Goal: Task Accomplishment & Management: Use online tool/utility

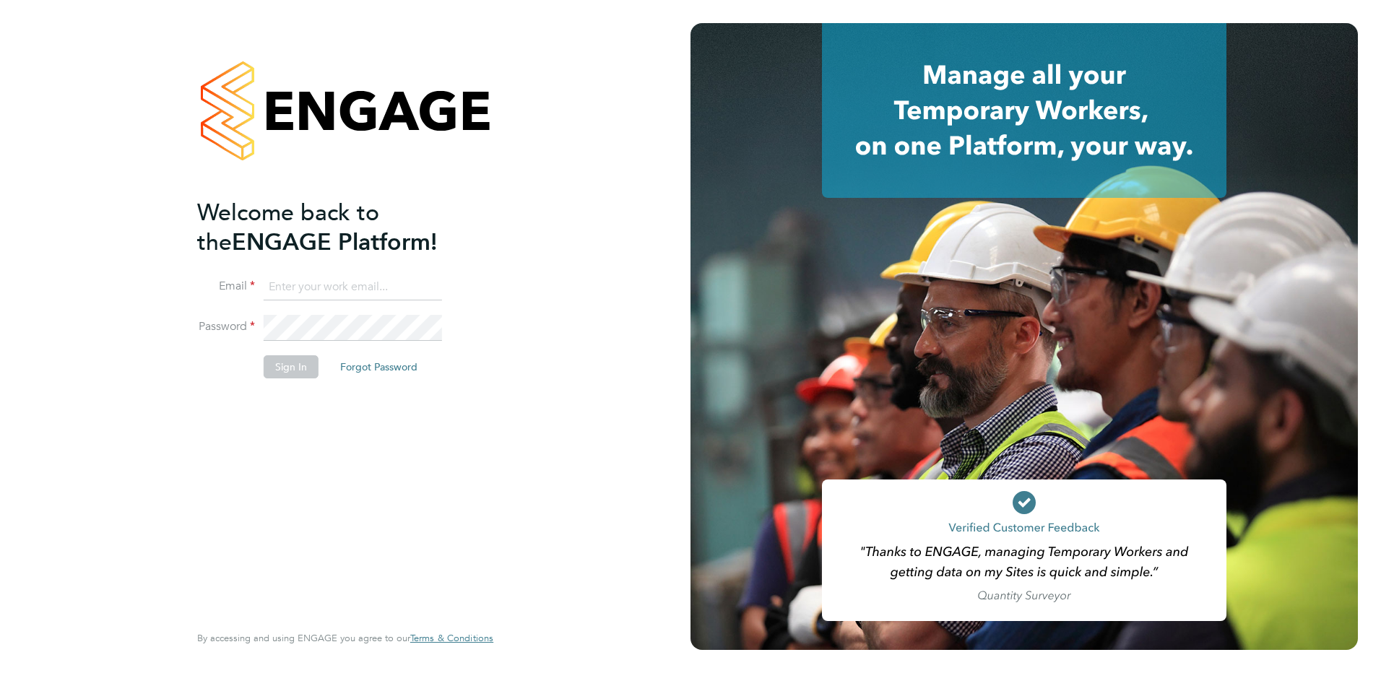
type input "adrian.morris@brightonandhovealbion.com"
click at [269, 368] on button "Sign In" at bounding box center [291, 366] width 55 height 23
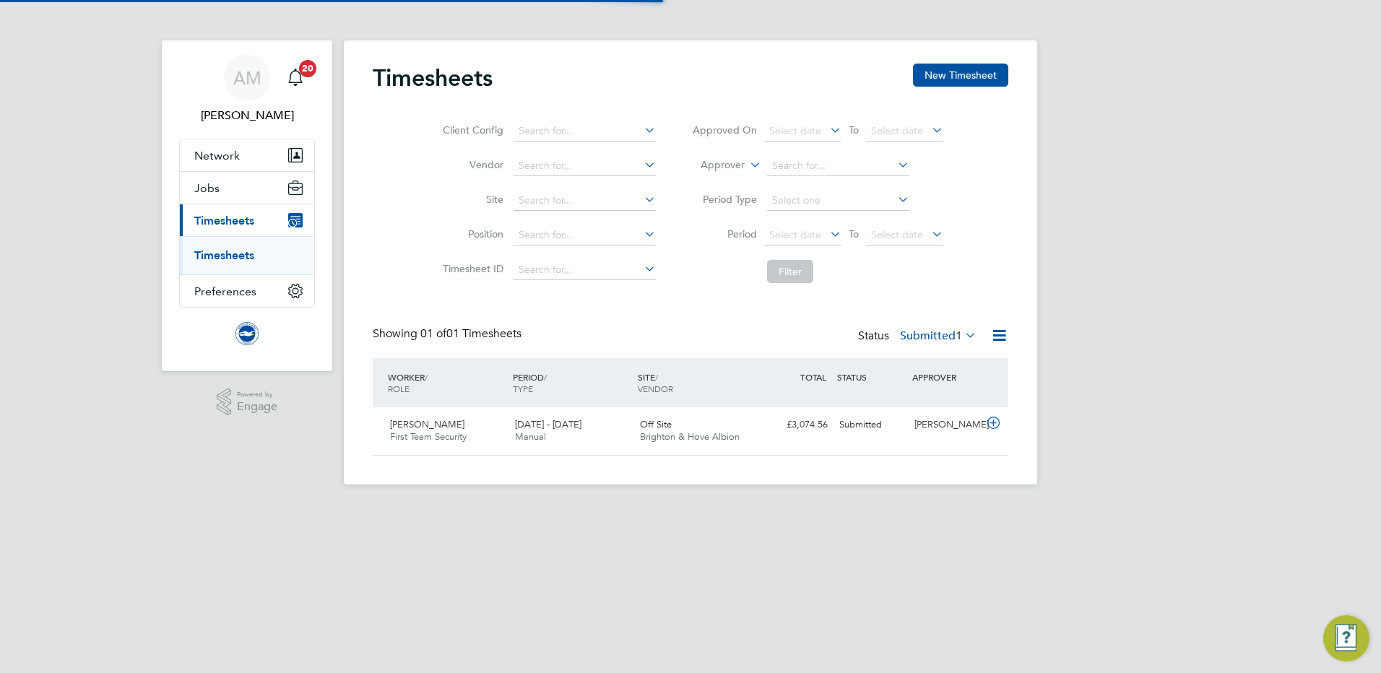
scroll to position [37, 126]
click at [693, 431] on span "Brighton & Hove Albion" at bounding box center [690, 436] width 100 height 12
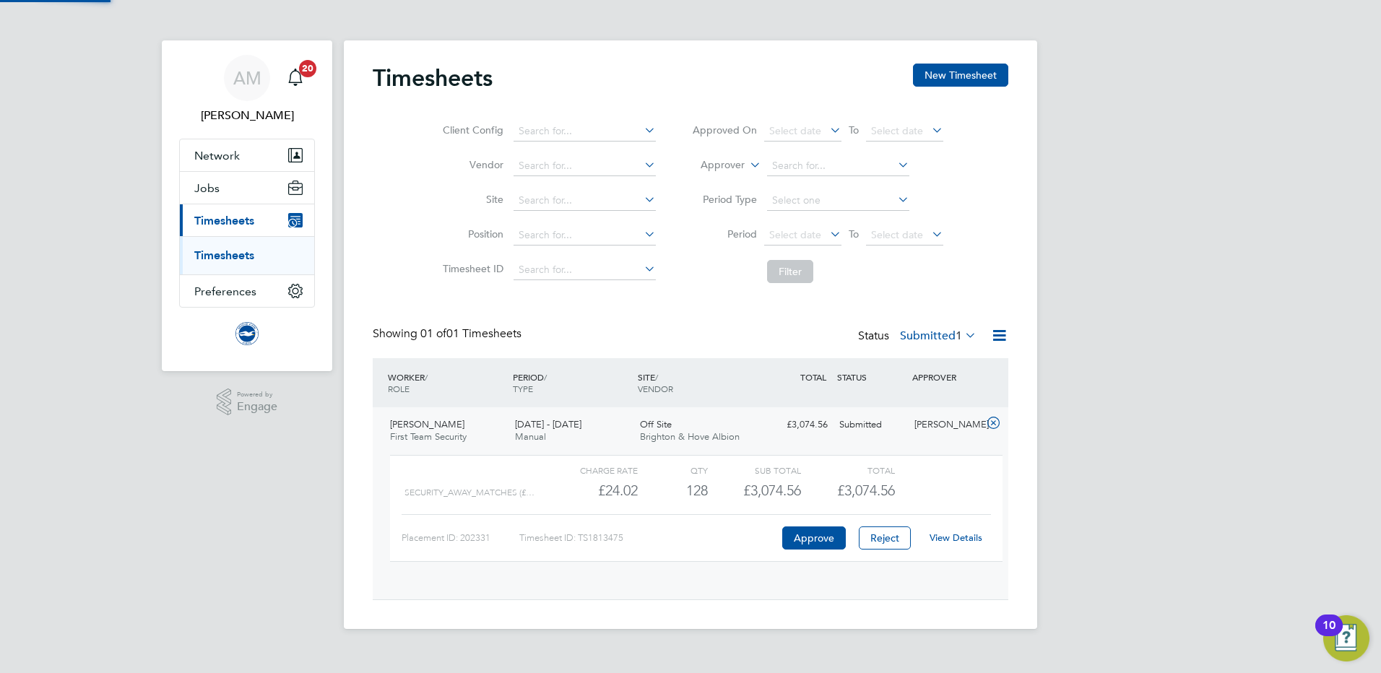
scroll to position [25, 141]
click at [947, 537] on link "View Details" at bounding box center [956, 538] width 53 height 12
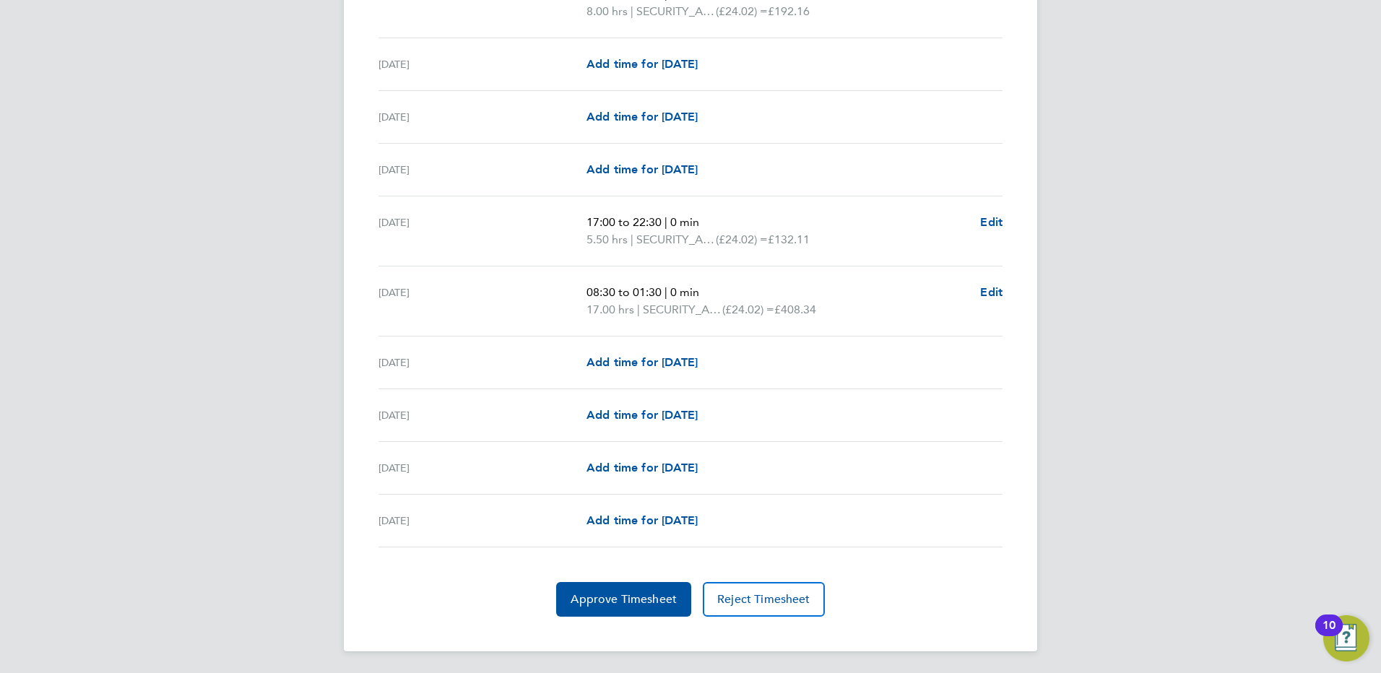
scroll to position [1723, 0]
click at [607, 594] on span "Approve Timesheet" at bounding box center [624, 598] width 106 height 14
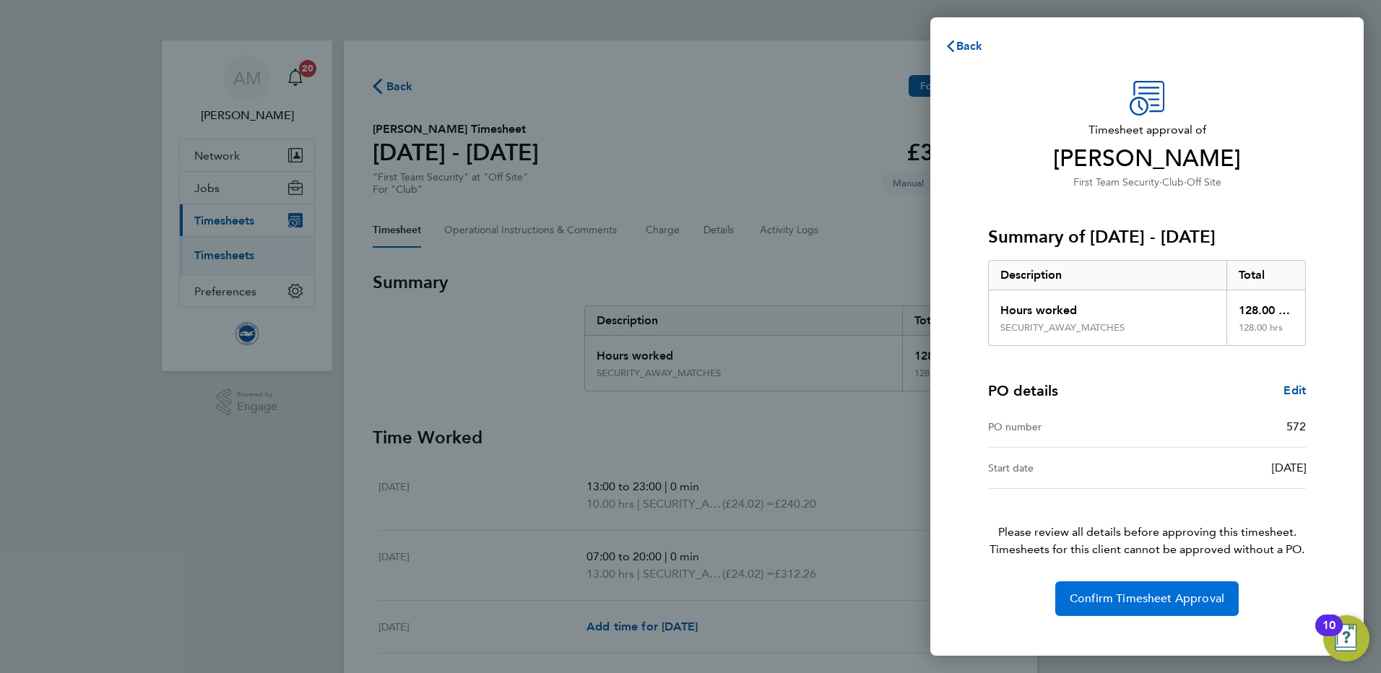
click at [1163, 611] on button "Confirm Timesheet Approval" at bounding box center [1146, 598] width 183 height 35
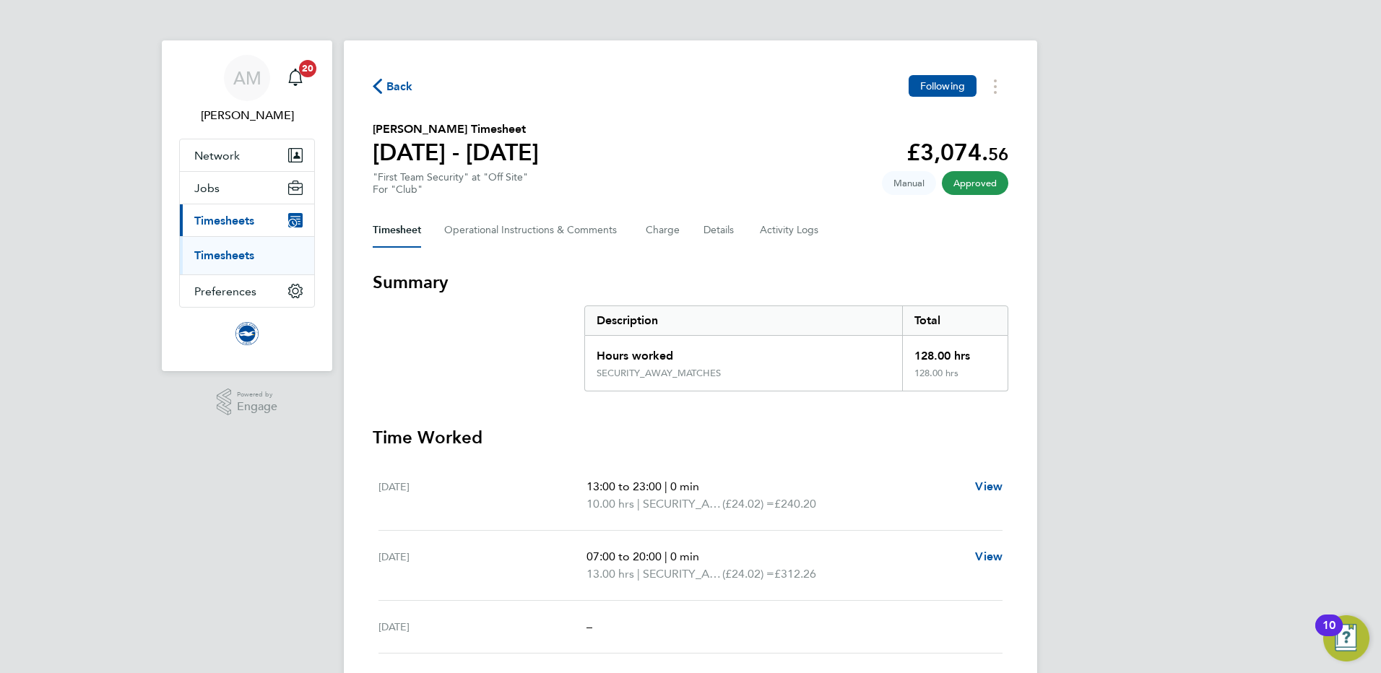
click at [390, 90] on span "Back" at bounding box center [399, 86] width 27 height 17
